Goal: Information Seeking & Learning: Learn about a topic

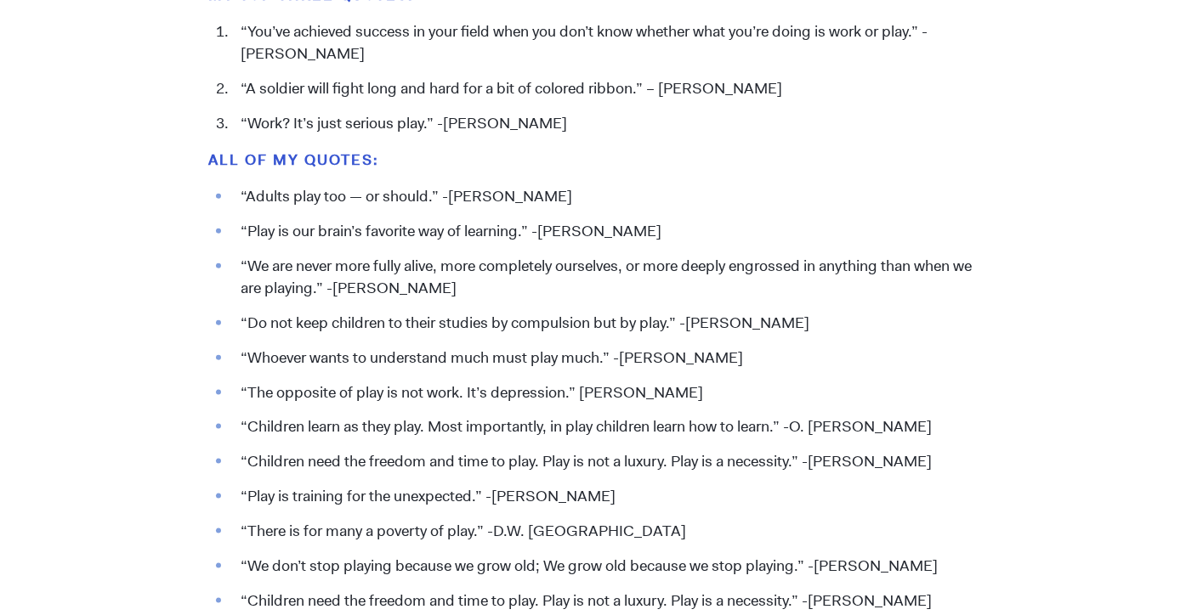
scroll to position [1875, 0]
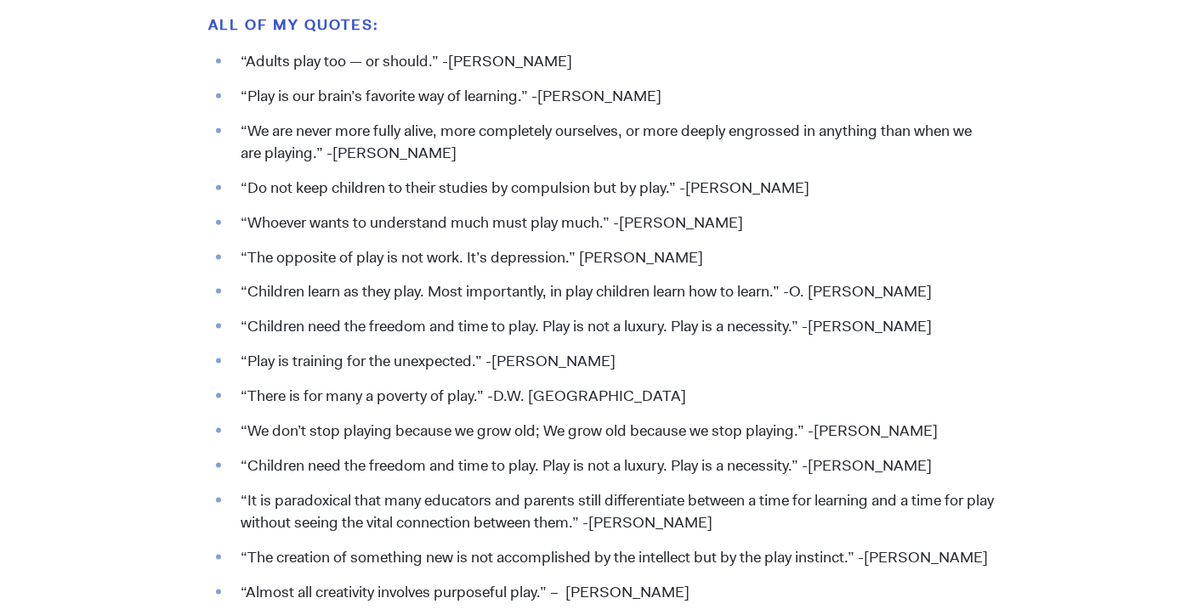
scroll to position [2009, 0]
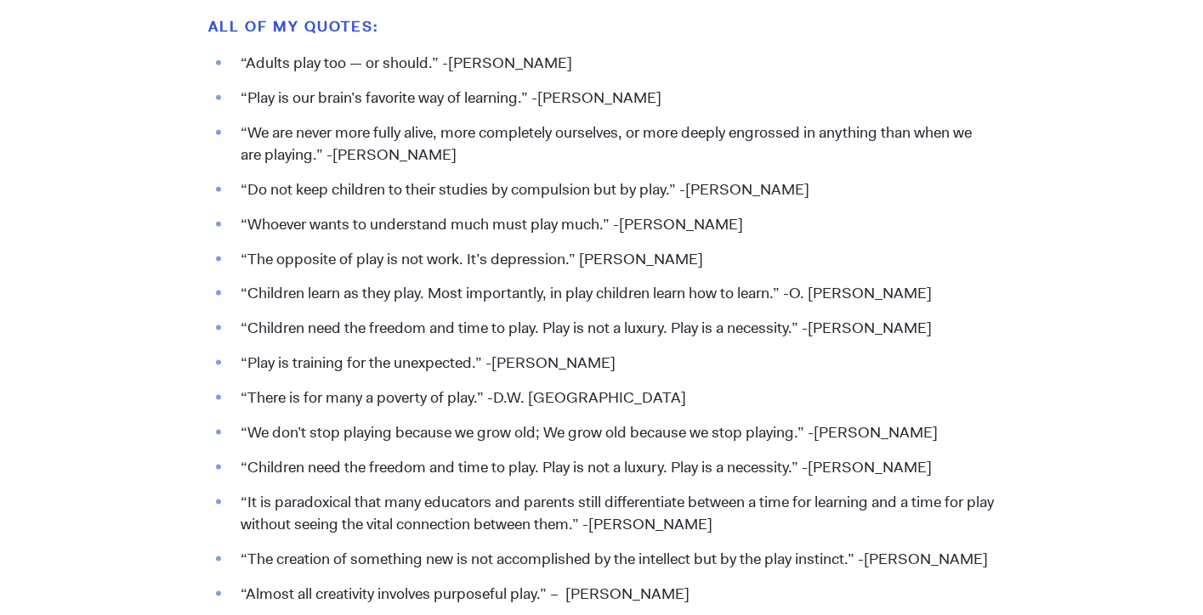
drag, startPoint x: 650, startPoint y: 97, endPoint x: 240, endPoint y: 99, distance: 410.5
click at [240, 99] on li "“Play is our brain’s favorite way of learning.” -[PERSON_NAME]" at bounding box center [613, 99] width 762 height 22
copy li "“Play is our brain’s favorite way of learning.” -[PERSON_NAME]"
